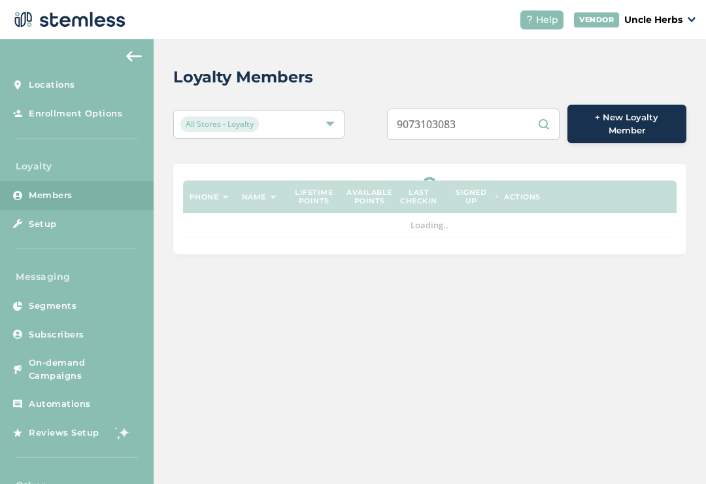
click at [392, 59] on div "Loyalty Members All Stores - Loyalty 9073103083 + New Loyalty Member Phone Name…" at bounding box center [430, 159] width 553 height 241
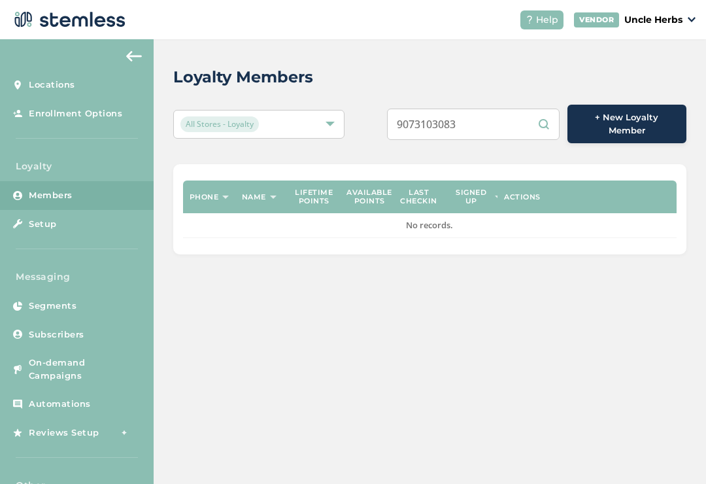
click at [512, 109] on input "9073103083" at bounding box center [473, 124] width 173 height 31
click at [505, 116] on input "9073103083" at bounding box center [473, 124] width 173 height 31
type input "9073103083"
click at [406, 48] on div "Loyalty Members All Stores - Loyalty 9073103083 + New Loyalty Member Phone Name…" at bounding box center [430, 159] width 553 height 241
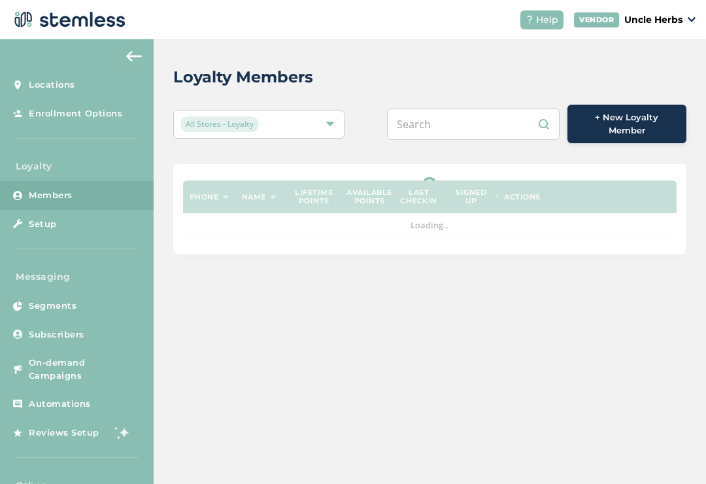
click at [474, 132] on input "text" at bounding box center [473, 124] width 173 height 31
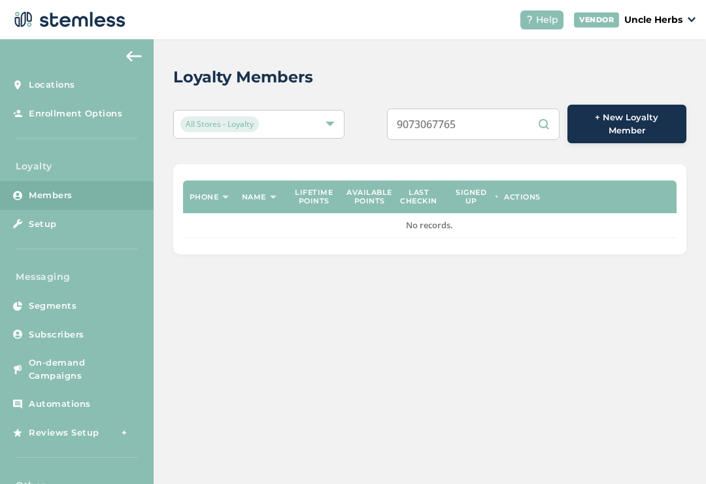
click at [494, 123] on input "9073067765" at bounding box center [473, 124] width 173 height 31
type input "9073067765"
click at [480, 54] on div "Loyalty Members All Stores - Loyalty 9073067765 + New Loyalty Member Phone Name…" at bounding box center [430, 159] width 553 height 241
